Goal: Use online tool/utility: Utilize a website feature to perform a specific function

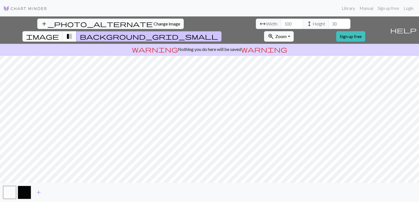
click at [77, 31] on button "transition_fade" at bounding box center [70, 36] width 14 height 10
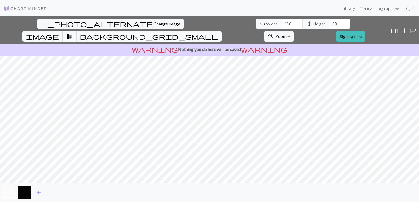
click at [73, 33] on span "transition_fade" at bounding box center [69, 37] width 7 height 8
click at [218, 33] on span "background_grid_small" at bounding box center [149, 37] width 138 height 8
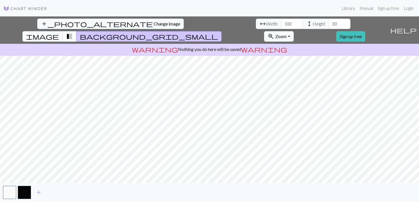
click at [73, 33] on span "transition_fade" at bounding box center [69, 37] width 7 height 8
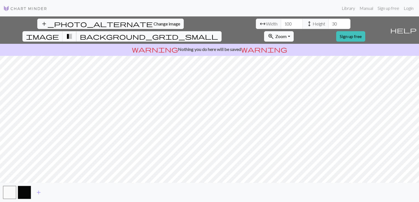
click at [73, 33] on span "transition_fade" at bounding box center [69, 37] width 7 height 8
click at [59, 33] on span "image" at bounding box center [42, 37] width 33 height 8
click at [77, 31] on button "transition_fade" at bounding box center [70, 36] width 14 height 10
click at [219, 30] on div "add_photo_alternate Change image arrow_range Width 100 height Height 30 image t…" at bounding box center [194, 29] width 388 height 27
click at [63, 31] on button "image" at bounding box center [42, 36] width 40 height 10
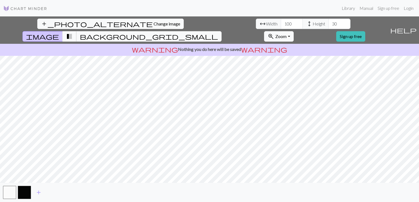
click at [73, 33] on span "transition_fade" at bounding box center [69, 37] width 7 height 8
